Goal: Submit feedback/report problem

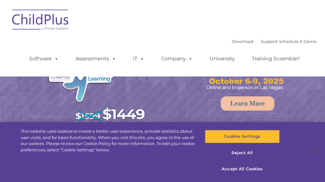
select select "MEDIUM"
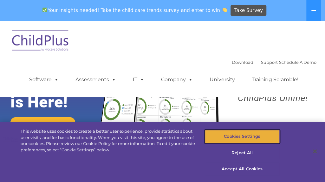
click at [249, 140] on button "Cookies Settings" at bounding box center [242, 136] width 75 height 13
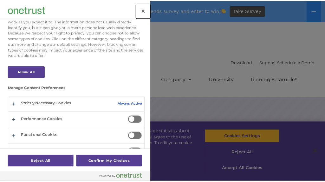
scroll to position [42, 0]
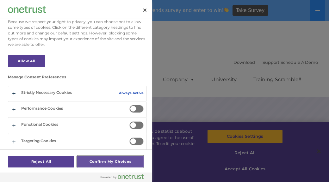
click at [96, 159] on button "Confirm My Choices" at bounding box center [110, 162] width 67 height 12
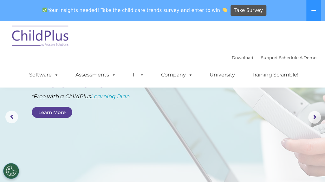
scroll to position [0, 0]
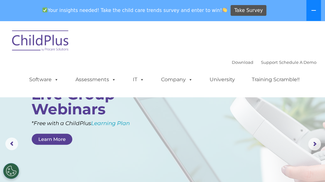
click at [316, 10] on button at bounding box center [313, 10] width 15 height 21
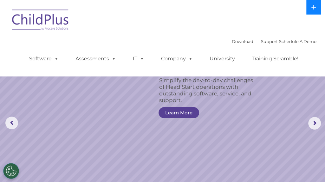
click at [313, 7] on icon at bounding box center [313, 7] width 4 height 4
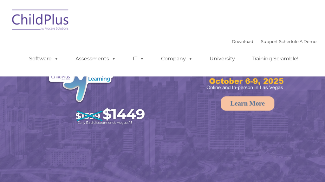
select select "MEDIUM"
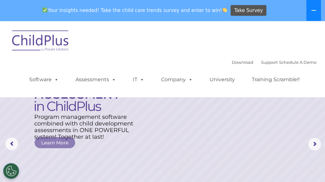
click at [313, 10] on icon at bounding box center [313, 10] width 4 height 1
